Goal: Task Accomplishment & Management: Manage account settings

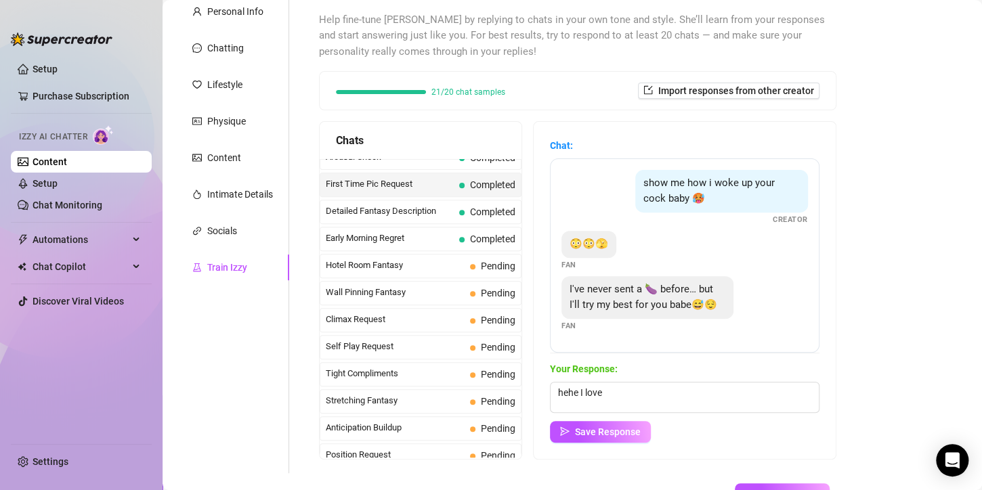
scroll to position [222, 0]
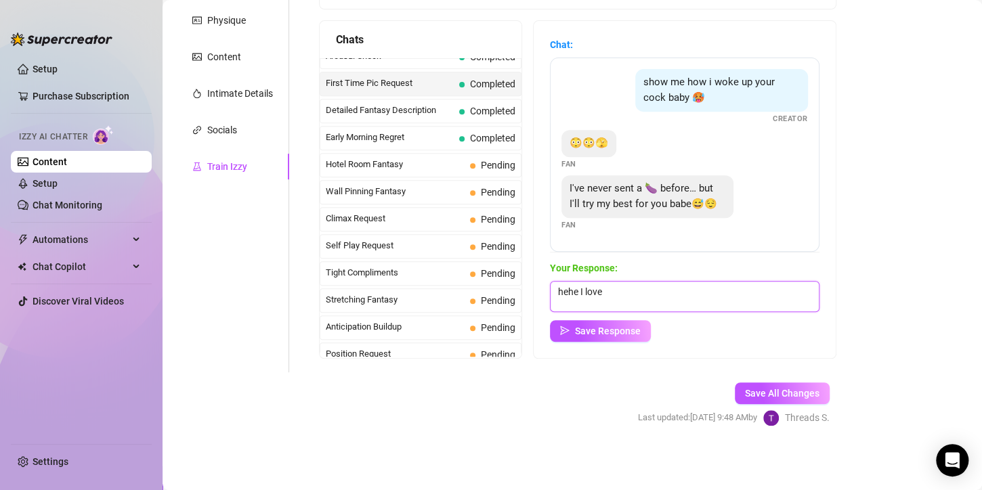
click at [655, 303] on textarea "hehe I love" at bounding box center [685, 296] width 270 height 31
drag, startPoint x: 626, startPoint y: 289, endPoint x: 563, endPoint y: 280, distance: 63.5
click at [551, 282] on div "Chat: show me how i woke up your cock baby 🥵 Creator 😳😳🫣 Fan I've never sent a …" at bounding box center [685, 189] width 302 height 337
click at [618, 387] on div "Save All Changes Last updated: [DATE] 9:48 AM by Threads S." at bounding box center [734, 404] width 232 height 64
click at [500, 390] on form "Personal Info Chatting Lifestyle Physique Content Intimate Details Socials Trai…" at bounding box center [513, 174] width 674 height 553
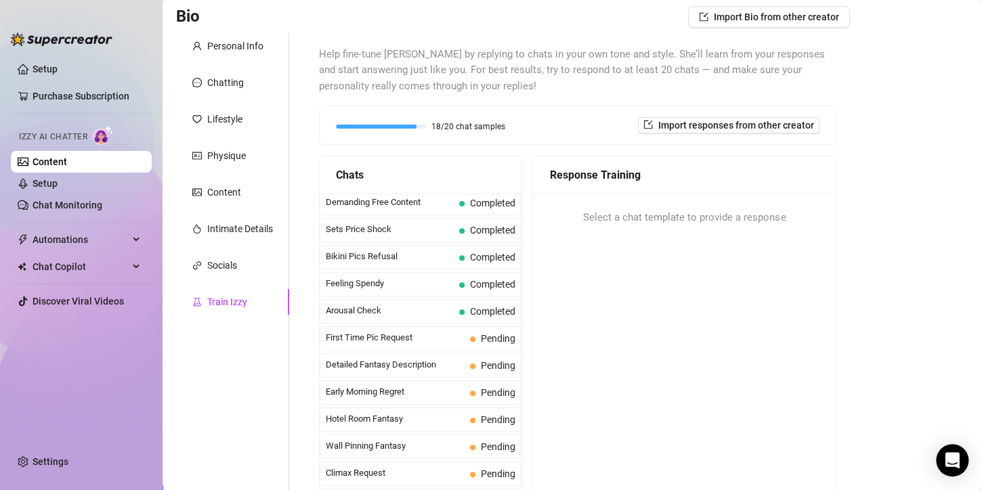
scroll to position [406, 0]
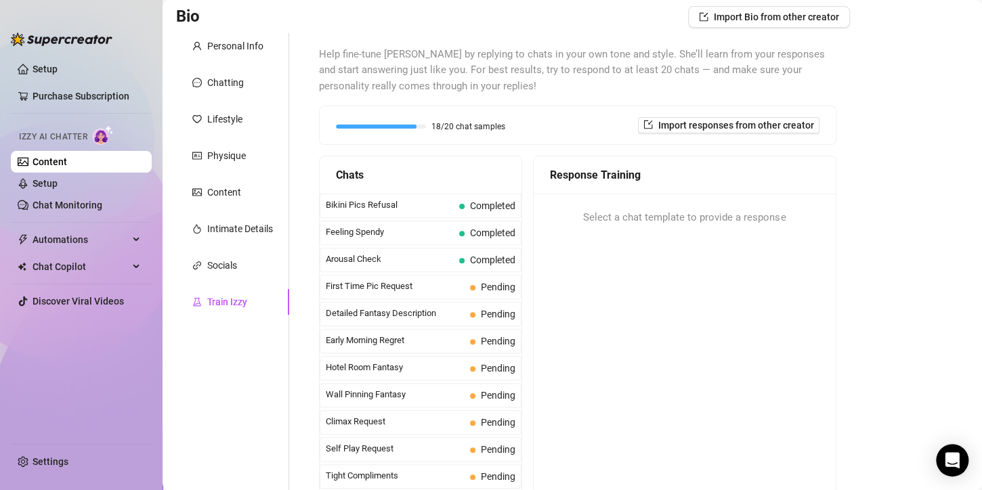
click at [440, 286] on span "First Time Pic Request" at bounding box center [395, 287] width 139 height 14
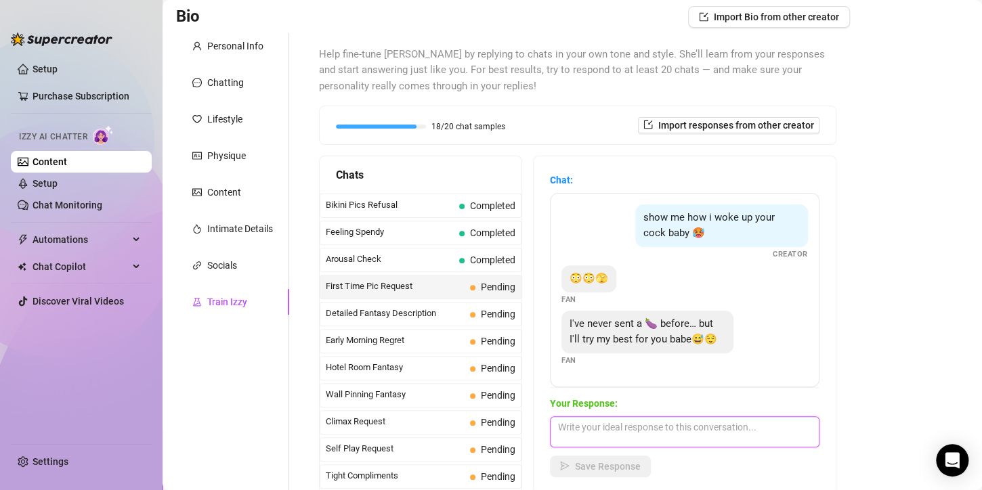
click at [609, 427] on textarea at bounding box center [685, 432] width 270 height 31
paste textarea "hehe I love"
type textarea "hehe I love"
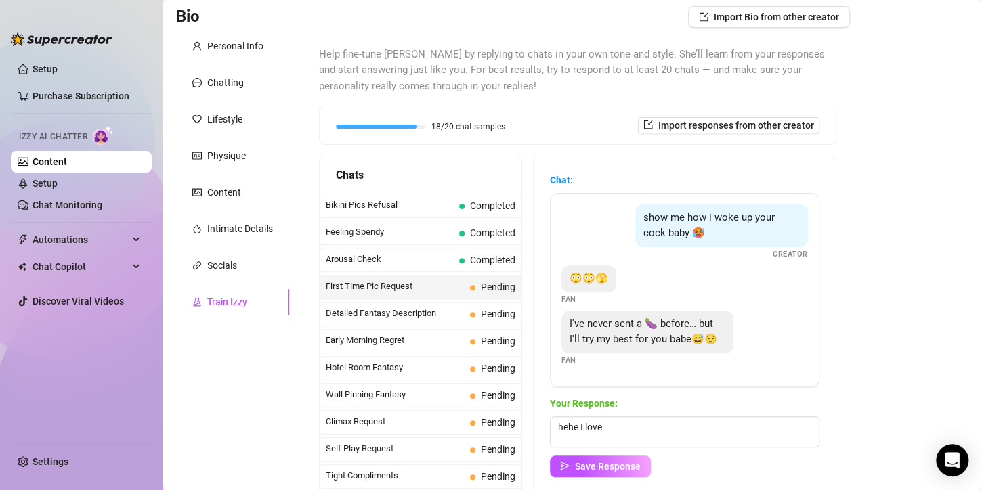
click at [614, 459] on button "Save Response" at bounding box center [600, 467] width 101 height 22
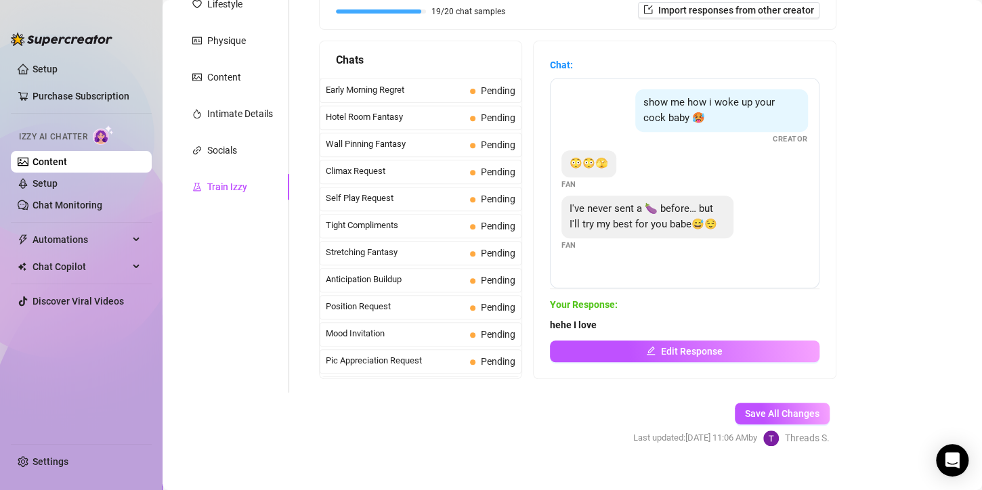
scroll to position [222, 0]
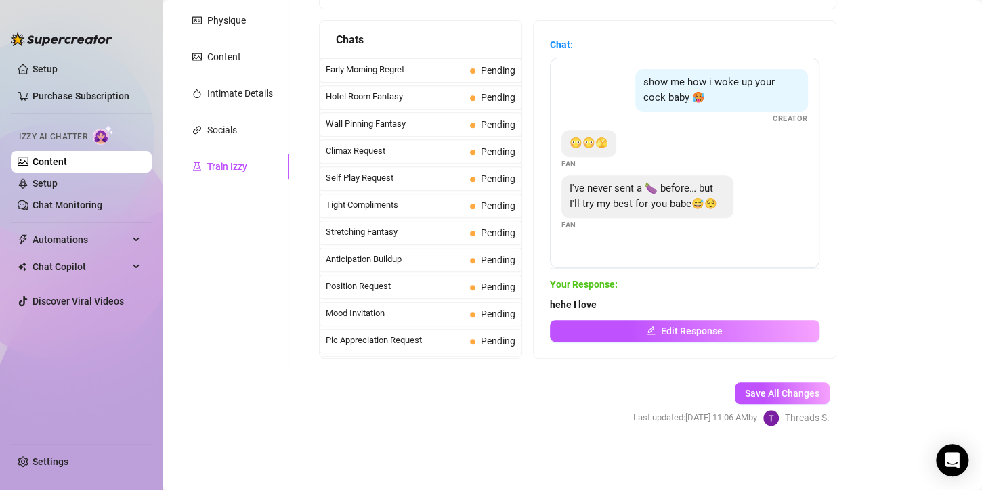
click at [809, 394] on span "Save All Changes" at bounding box center [782, 393] width 74 height 11
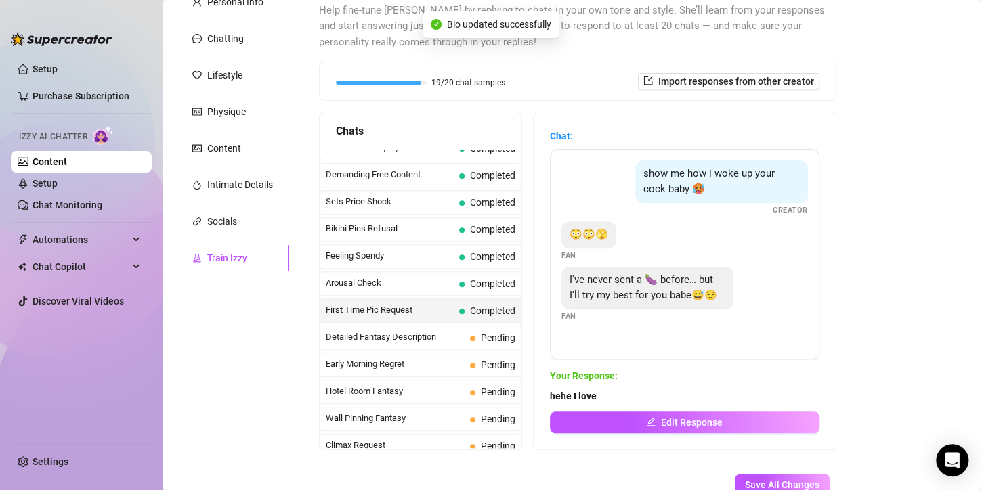
scroll to position [154, 0]
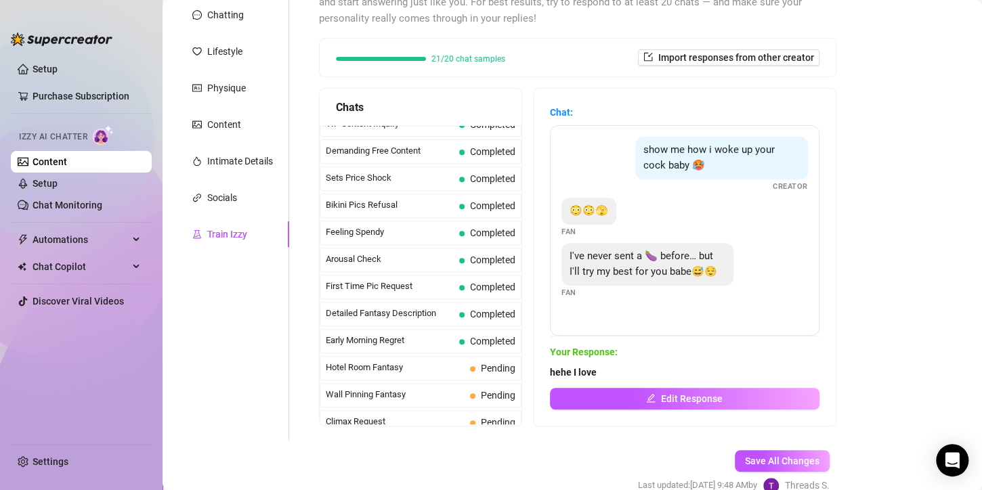
click at [472, 310] on span "Completed" at bounding box center [492, 314] width 45 height 11
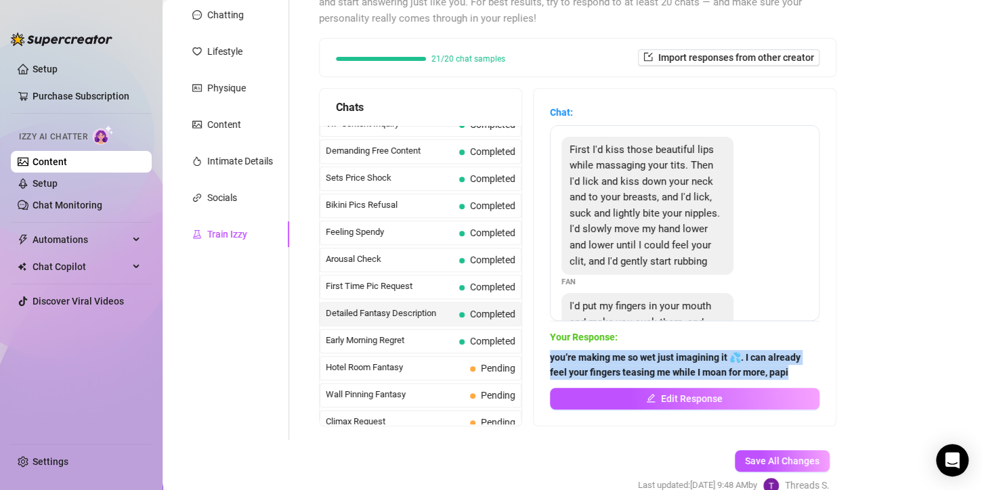
drag, startPoint x: 605, startPoint y: 388, endPoint x: 557, endPoint y: 354, distance: 58.8
click at [557, 355] on div "Chat: First I'd kiss those beautiful lips while massaging your tits. Then I'd l…" at bounding box center [685, 257] width 302 height 337
copy strong "you’re making me so wet just imagining it 💦. I can already feel your fingers te…"
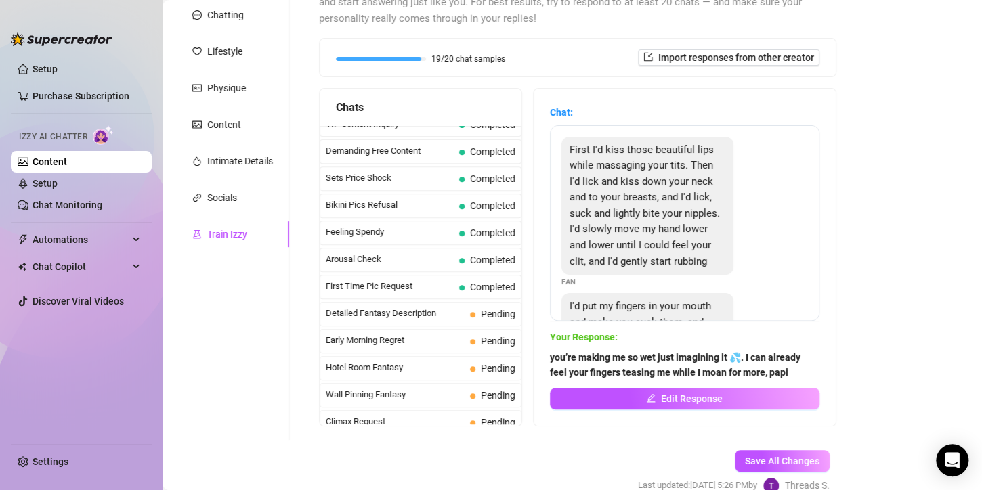
click at [493, 313] on span "Pending" at bounding box center [498, 314] width 35 height 11
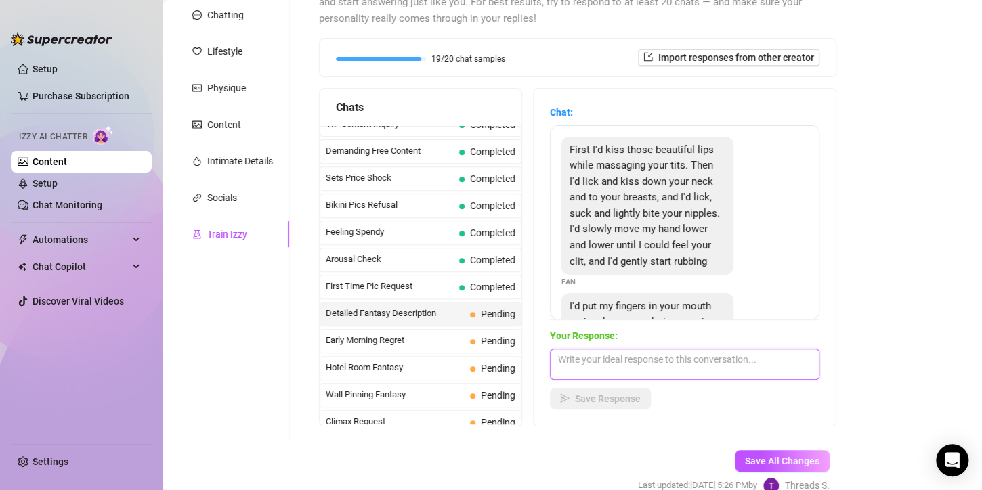
click at [672, 365] on textarea at bounding box center [685, 364] width 270 height 31
paste textarea "you’re making me so wet just imagining it 💦. I can already feel your fingers te…"
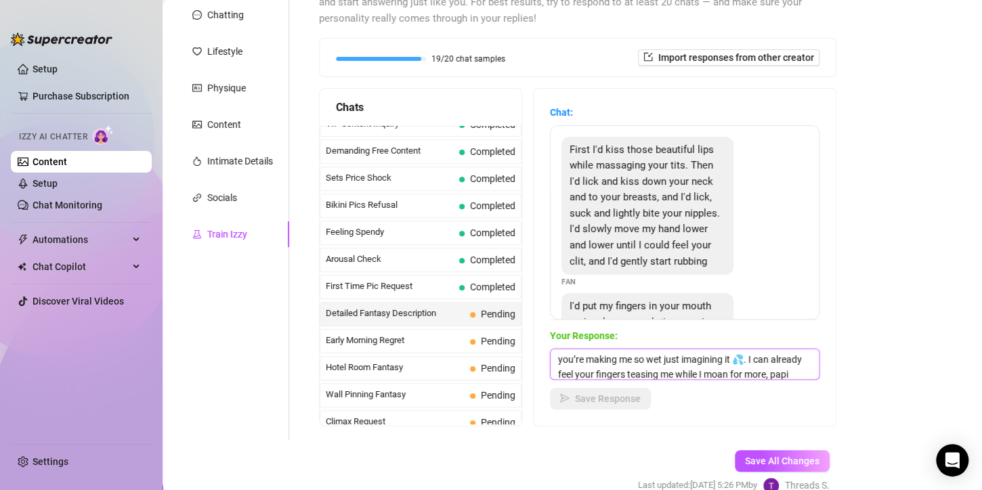
scroll to position [16, 0]
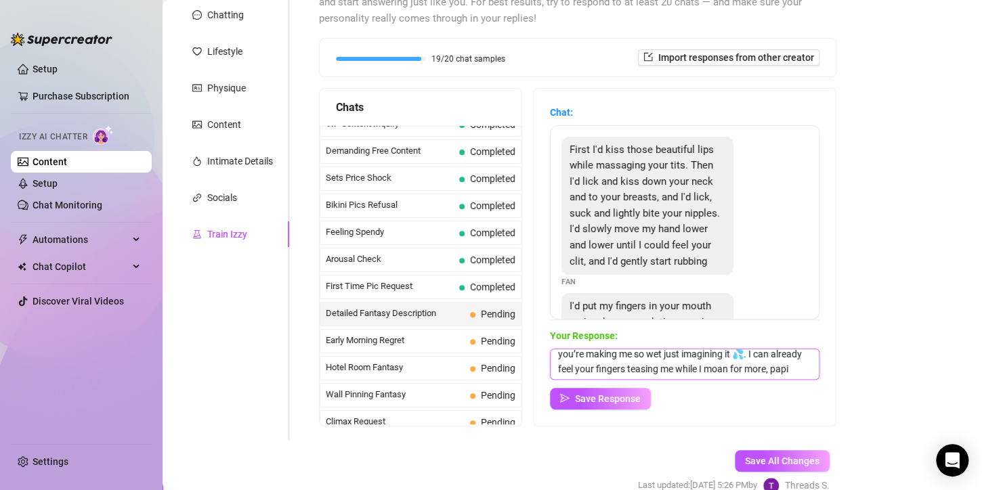
type textarea "you’re making me so wet just imagining it 💦. I can already feel your fingers te…"
click at [641, 398] on span "Save Response" at bounding box center [608, 398] width 66 height 11
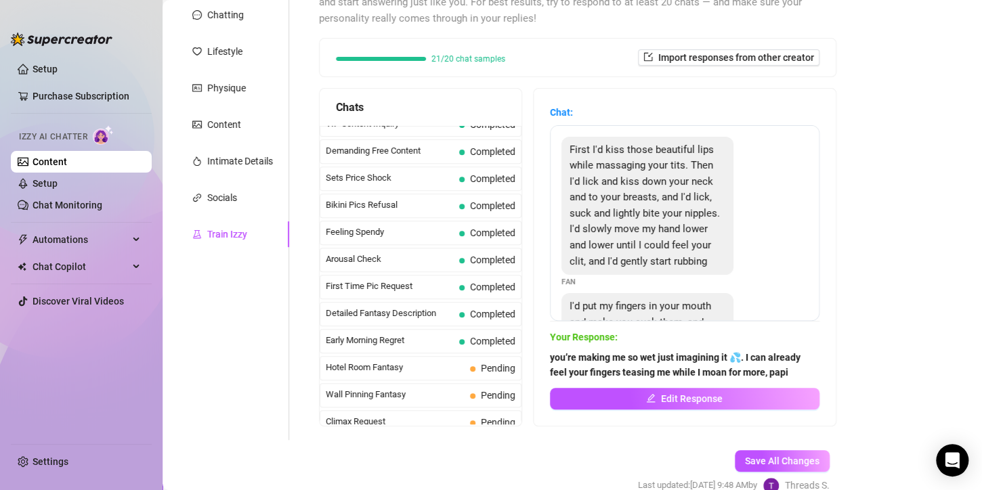
click at [420, 335] on span "Early Morning Regret" at bounding box center [390, 341] width 128 height 14
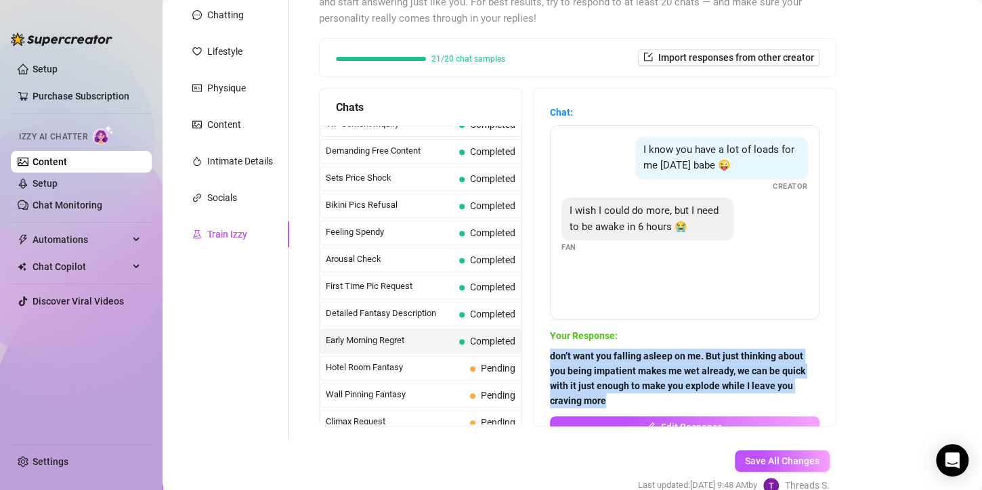
drag, startPoint x: 561, startPoint y: 355, endPoint x: 674, endPoint y: 398, distance: 121.1
click at [674, 398] on span "don’t want you falling asleep on me. But just thinking about you being impatien…" at bounding box center [685, 379] width 270 height 60
copy strong "don’t want you falling asleep on me. But just thinking about you being impatien…"
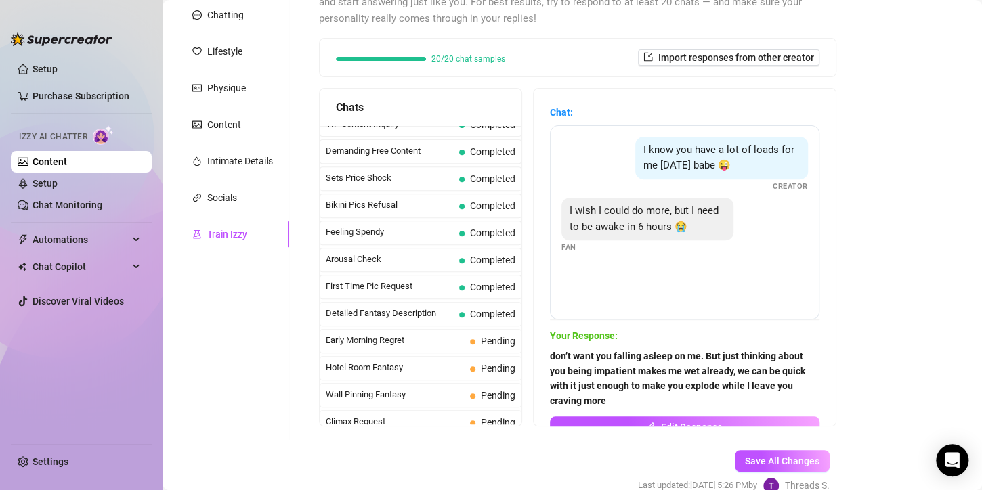
click at [473, 356] on div "Hotel Room Fantasy Pending" at bounding box center [421, 368] width 202 height 24
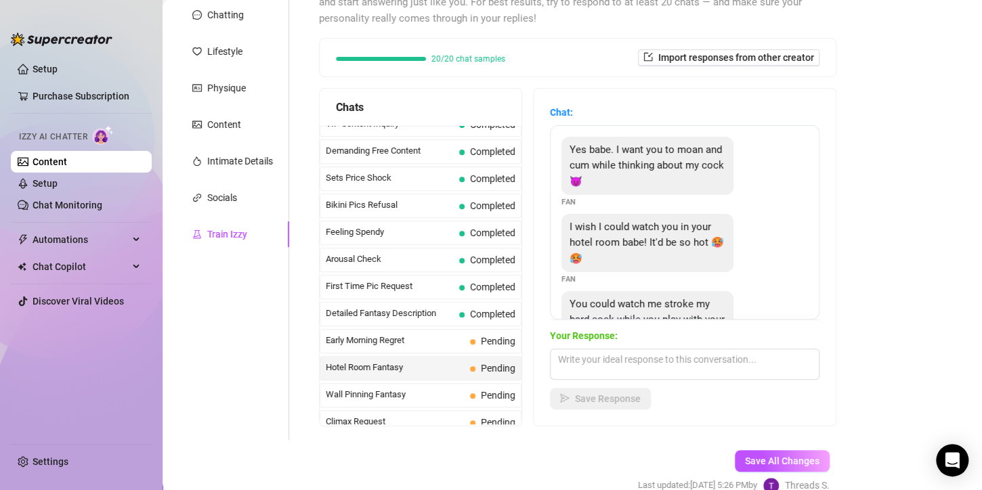
click at [464, 329] on div "Early Morning Regret Pending" at bounding box center [421, 341] width 202 height 24
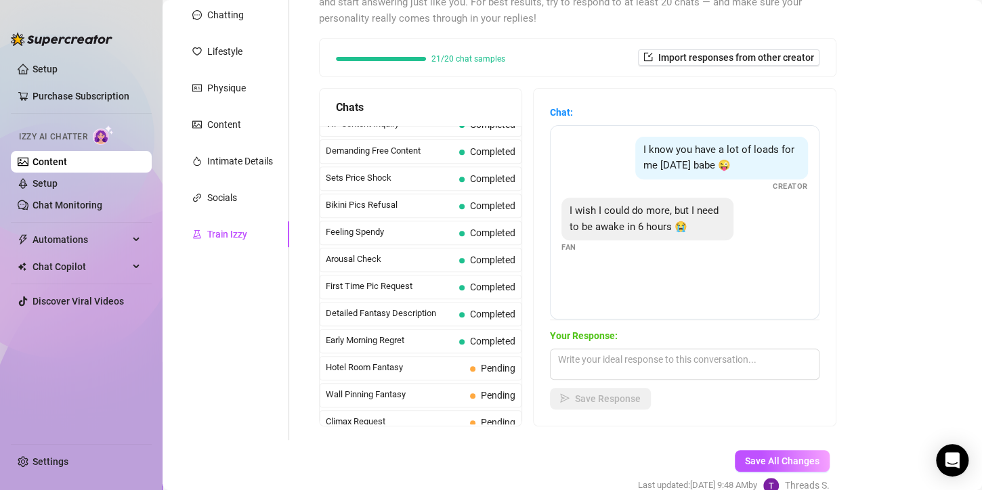
click at [477, 339] on span "Completed" at bounding box center [492, 341] width 45 height 11
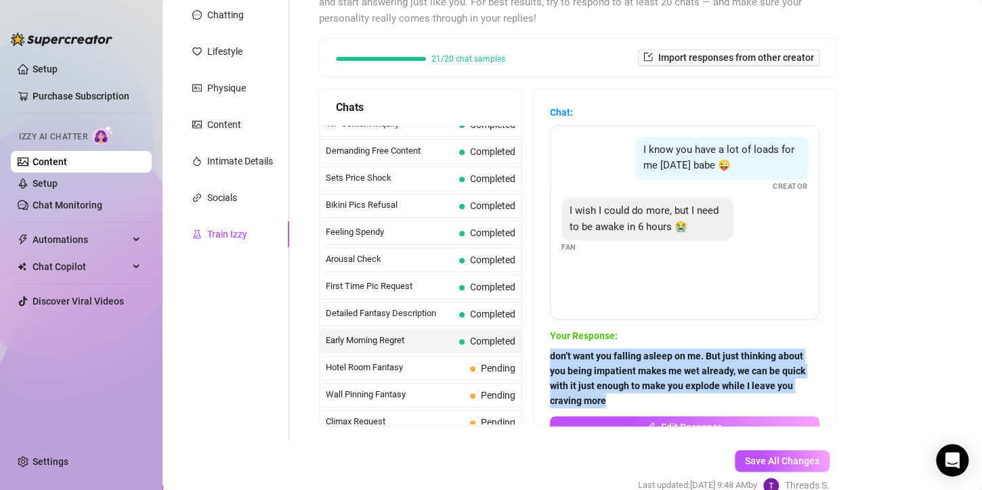
drag, startPoint x: 659, startPoint y: 399, endPoint x: 553, endPoint y: 356, distance: 114.2
click at [553, 356] on div "Chat: I know you have a lot of loads for me [DATE] babe 😜 Creator I wish I coul…" at bounding box center [685, 257] width 302 height 337
copy strong "don’t want you falling asleep on me. But just thinking about you being impatien…"
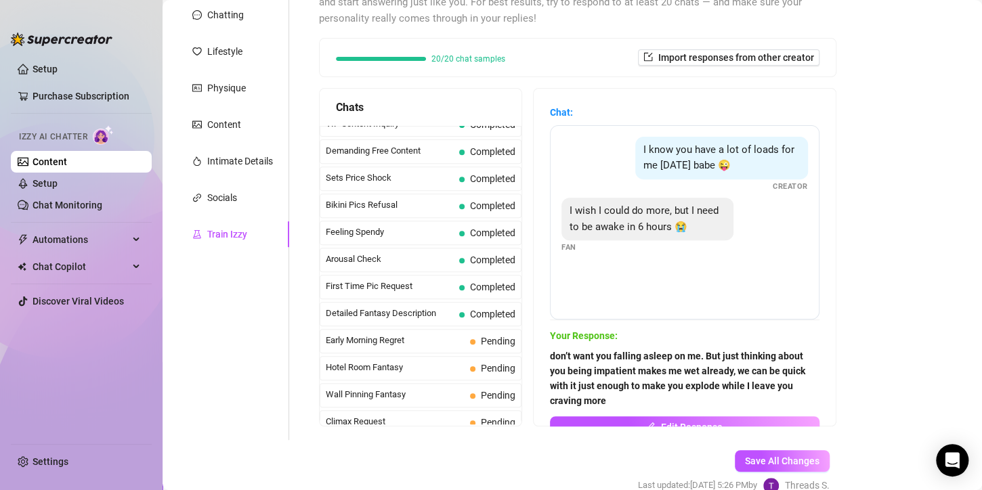
click at [223, 323] on div "Personal Info Chatting Lifestyle Physique Content Intimate Details Socials Trai…" at bounding box center [232, 202] width 113 height 475
click at [383, 340] on span "Early Morning Regret" at bounding box center [395, 341] width 139 height 14
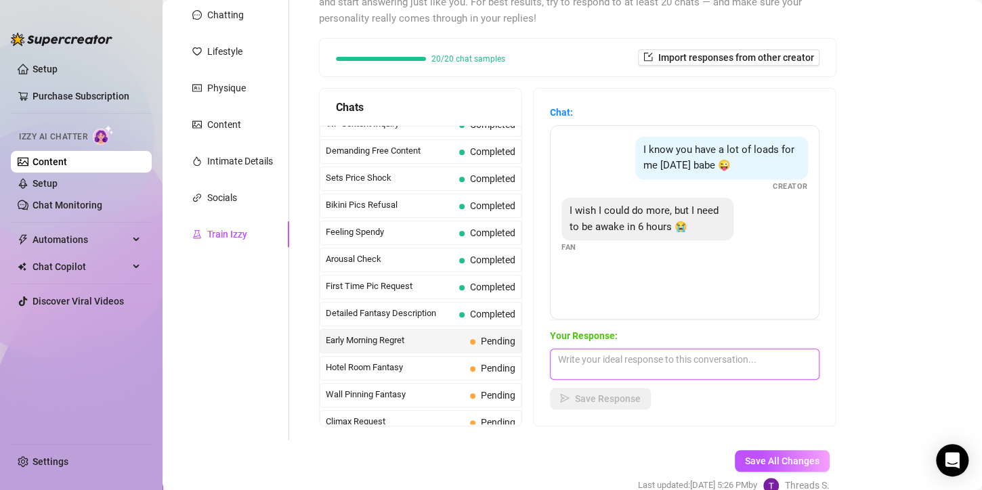
click at [621, 370] on textarea at bounding box center [685, 364] width 270 height 31
paste textarea "don’t want you falling asleep on me. But just thinking about you being impatien…"
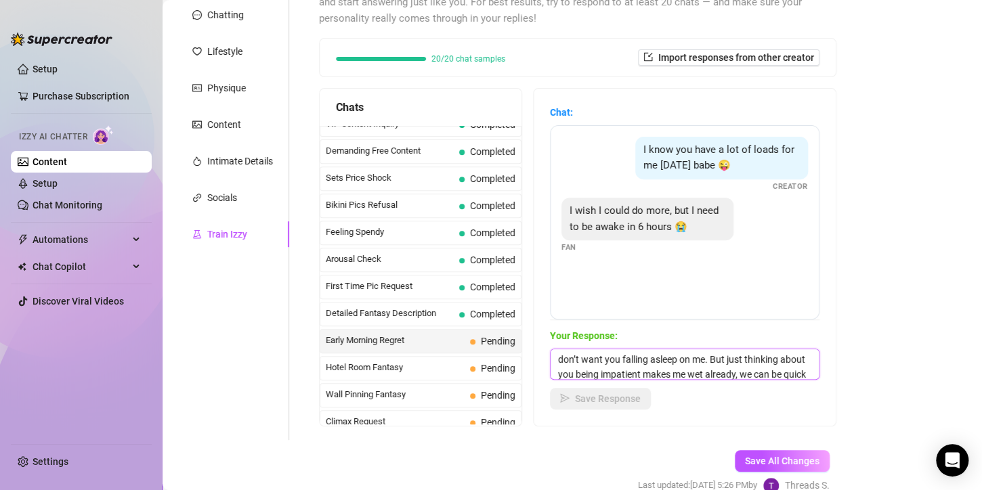
scroll to position [30, 0]
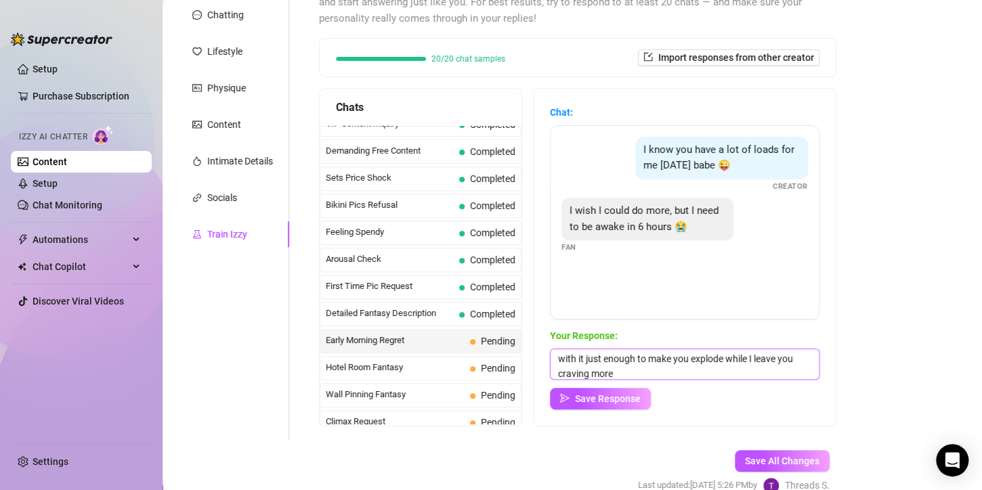
type textarea "don’t want you falling asleep on me. But just thinking about you being impatien…"
click at [614, 402] on span "Save Response" at bounding box center [608, 398] width 66 height 11
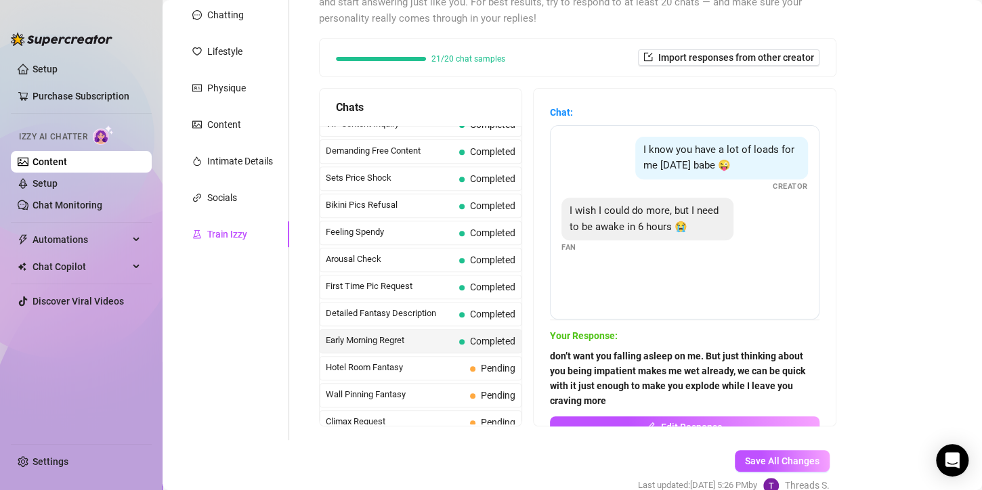
click at [773, 461] on span "Save All Changes" at bounding box center [782, 461] width 74 height 11
